Goal: Find specific page/section: Find specific page/section

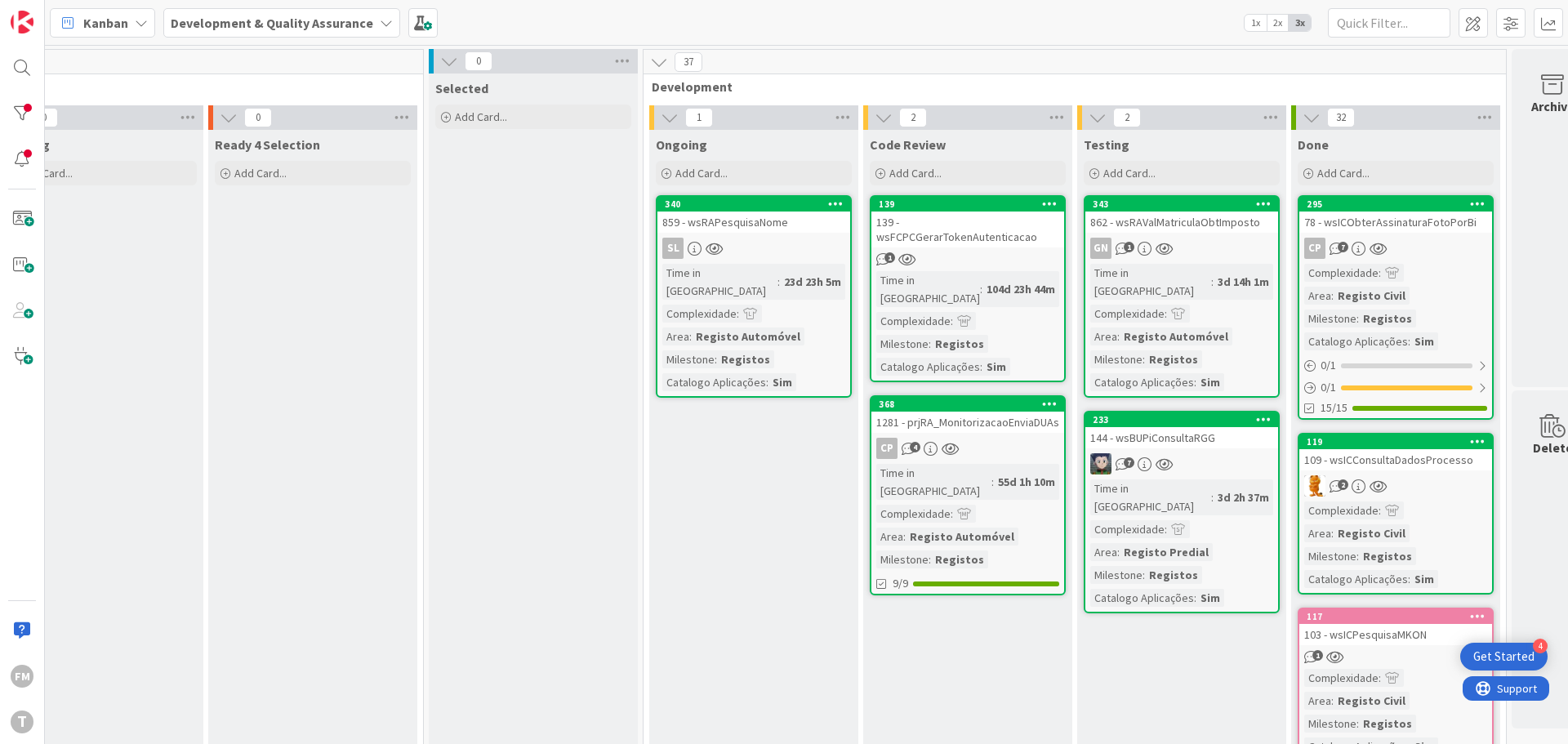
click at [986, 253] on div "1" at bounding box center [968, 260] width 193 height 14
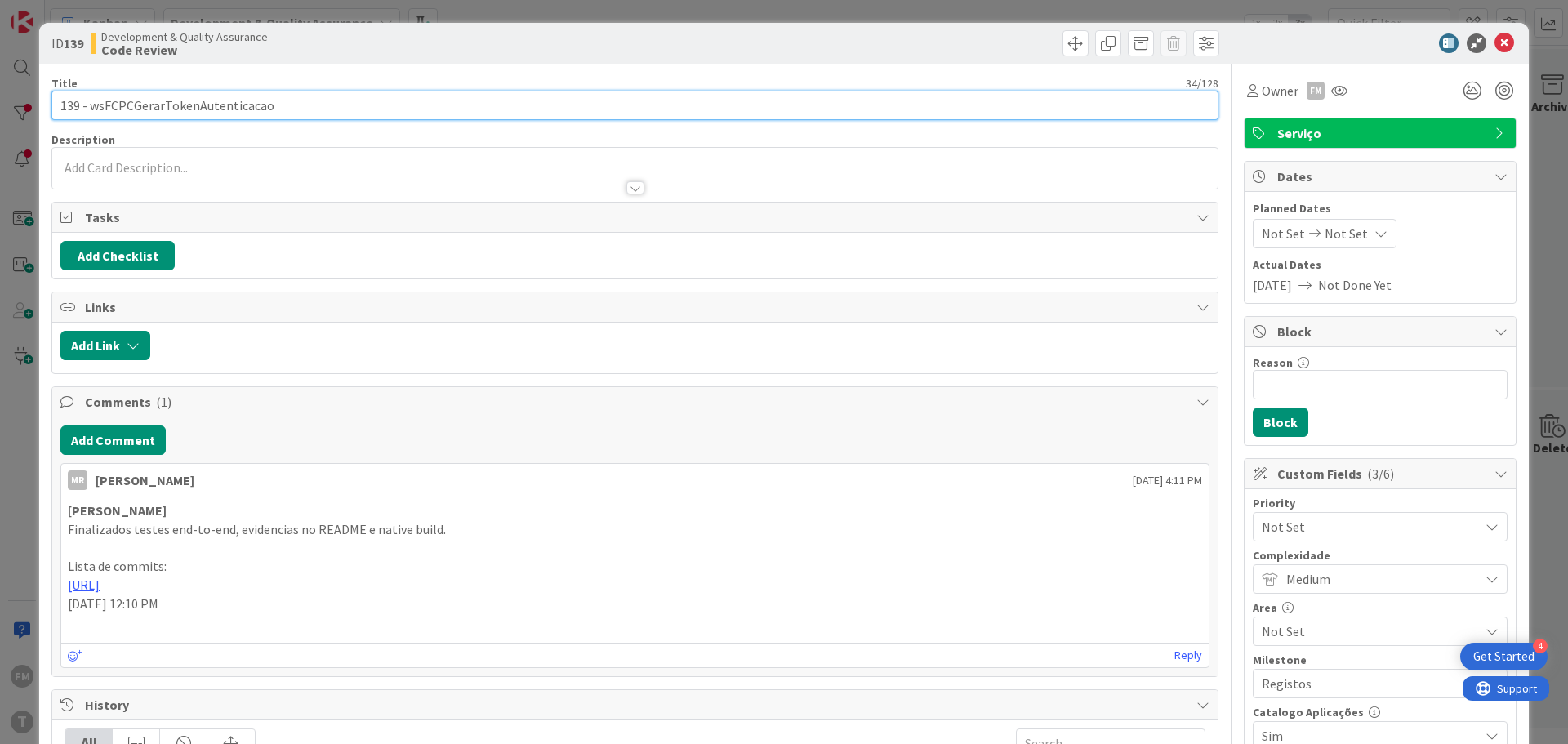
click at [222, 105] on input "139 - wsFCPCGerarTokenAutenticacao" at bounding box center [635, 106] width 1167 height 30
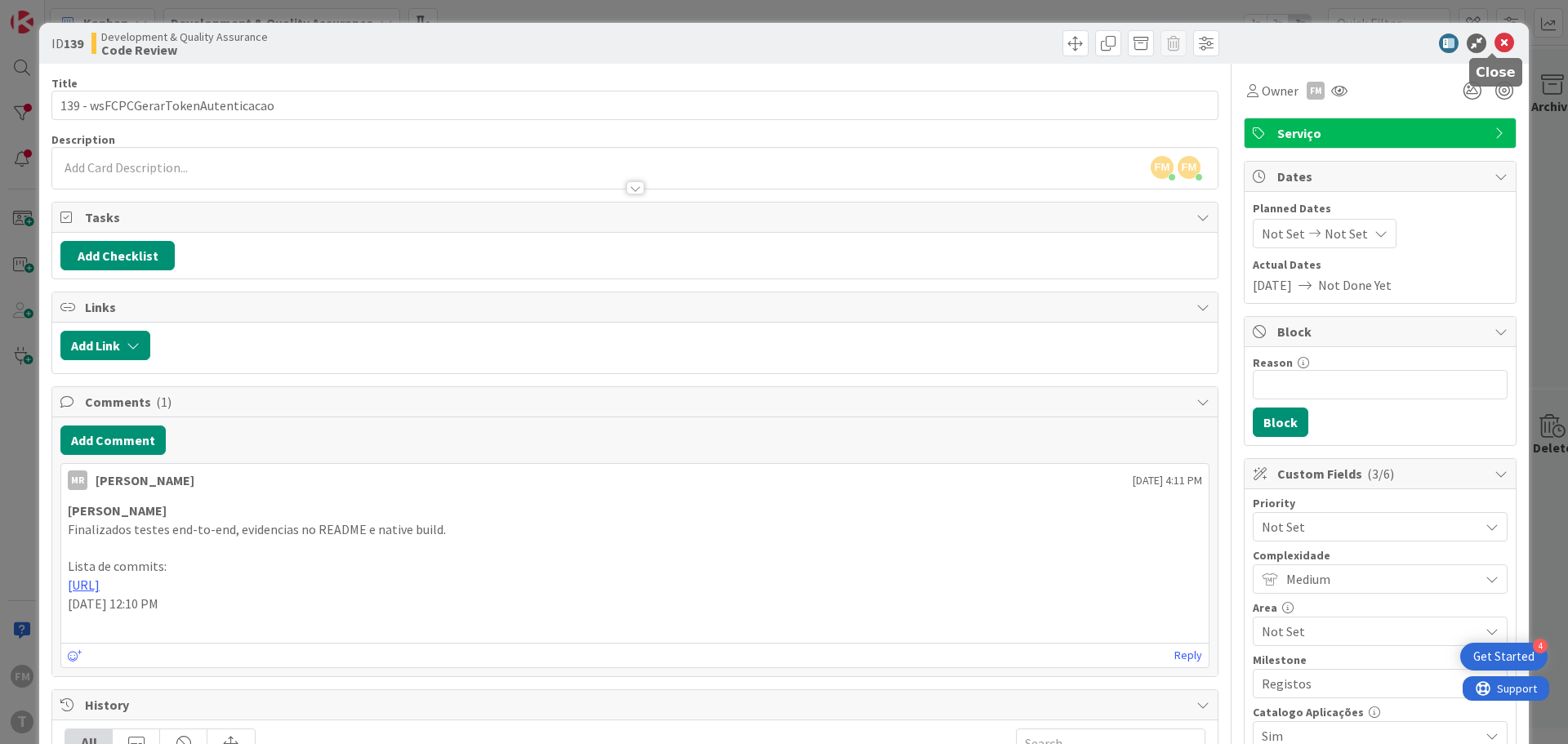
click at [1495, 39] on icon at bounding box center [1504, 43] width 19 height 19
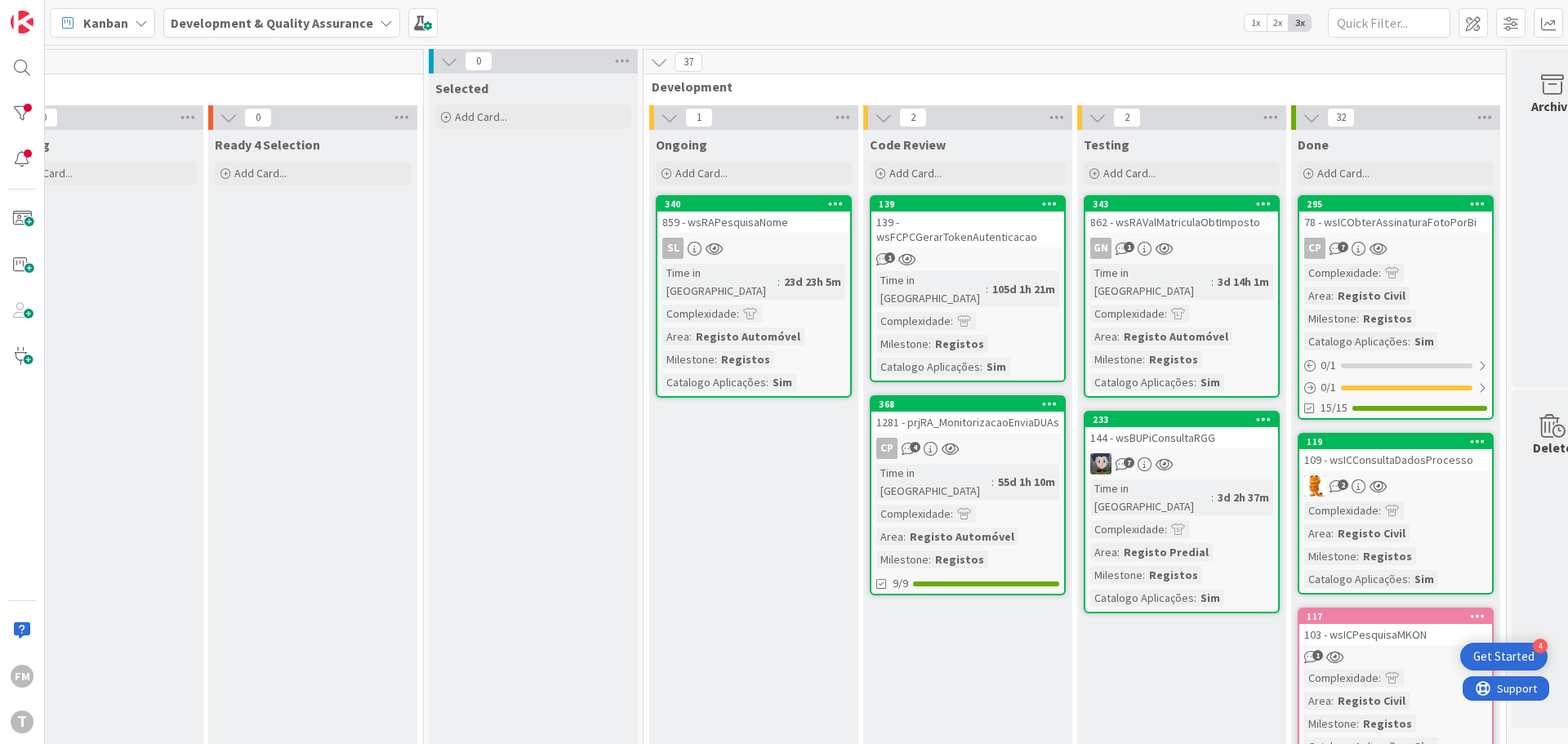
click at [976, 253] on div "1" at bounding box center [968, 260] width 193 height 14
